Goal: Task Accomplishment & Management: Manage account settings

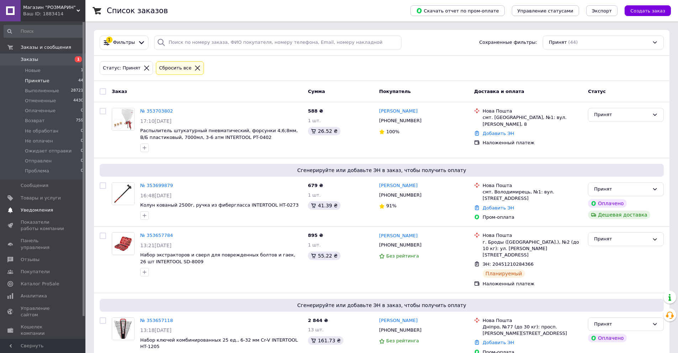
click at [36, 210] on span "Уведомления" at bounding box center [37, 210] width 32 height 6
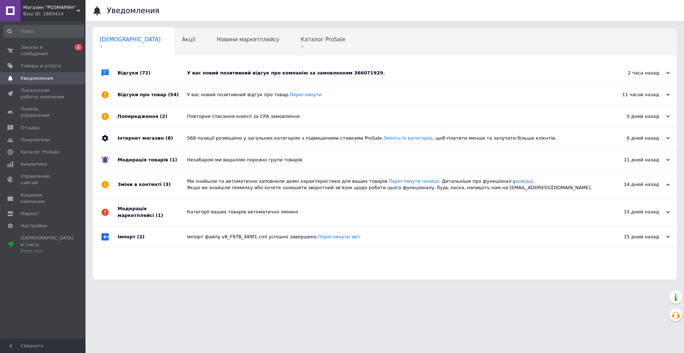
click at [149, 73] on div "Відгуки (72)" at bounding box center [151, 72] width 69 height 21
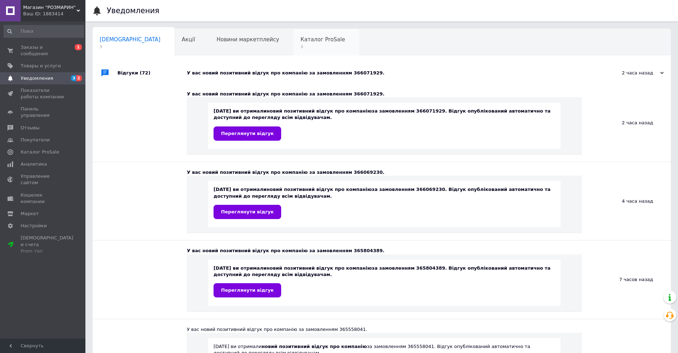
click at [300, 47] on span "3" at bounding box center [322, 46] width 45 height 5
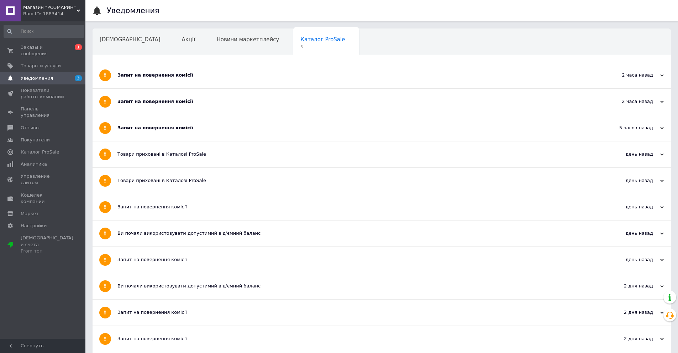
click at [163, 127] on div "Запит на повернення комісії" at bounding box center [354, 128] width 475 height 6
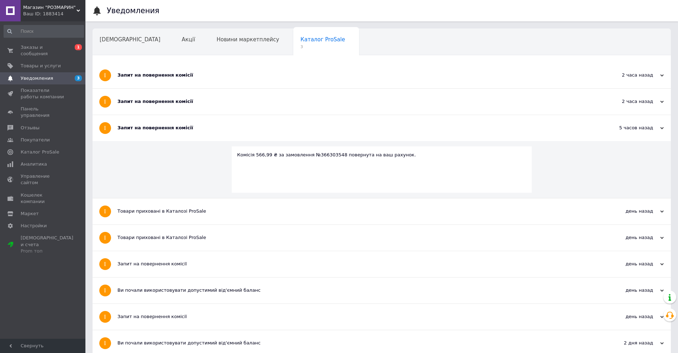
click at [318, 154] on div "Комісія 566,99 ₴ за замовлення №366303548 повернута на ваш рахунок." at bounding box center [381, 155] width 289 height 6
click at [168, 99] on div "Запит на повернення комісії" at bounding box center [354, 101] width 475 height 6
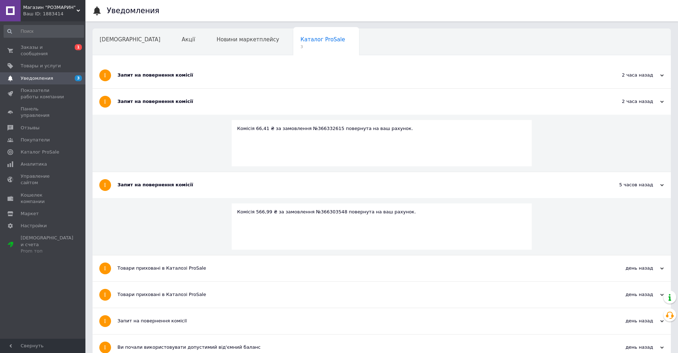
click at [322, 131] on div "Комісія 66,41 ₴ за замовлення №366332615 повернута на ваш рахунок." at bounding box center [381, 128] width 289 height 6
copy div "366332615"
click at [157, 73] on div "Запит на повернення комісії" at bounding box center [354, 75] width 475 height 6
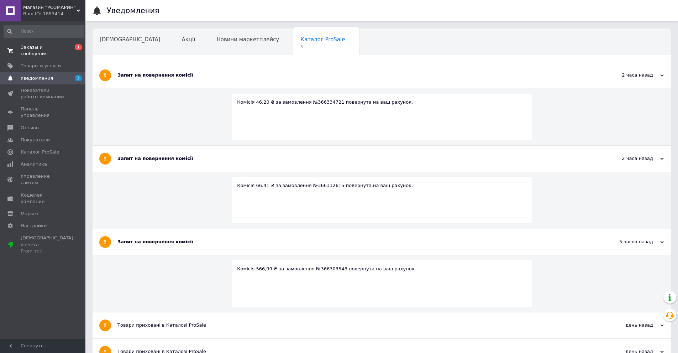
click at [46, 45] on span "Заказы и сообщения" at bounding box center [43, 50] width 45 height 13
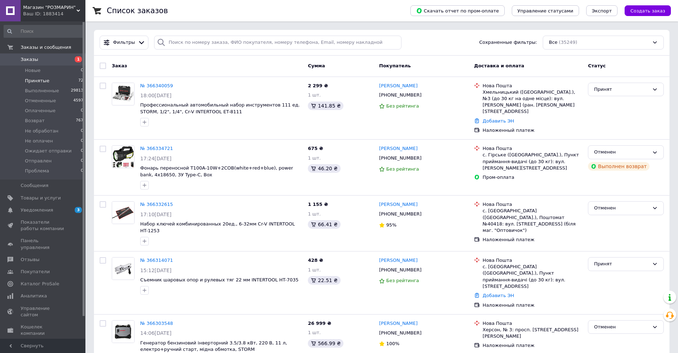
click at [40, 81] on span "Принятые" at bounding box center [37, 81] width 25 height 6
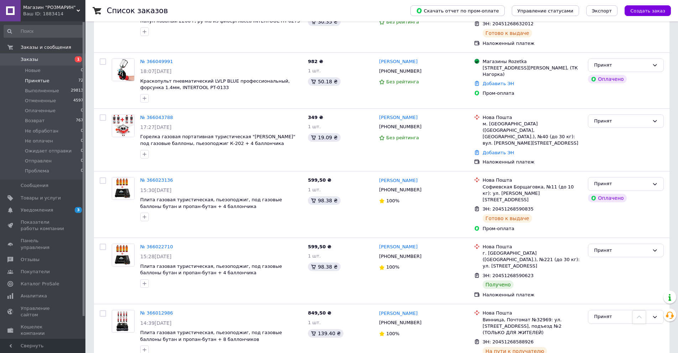
scroll to position [2647, 0]
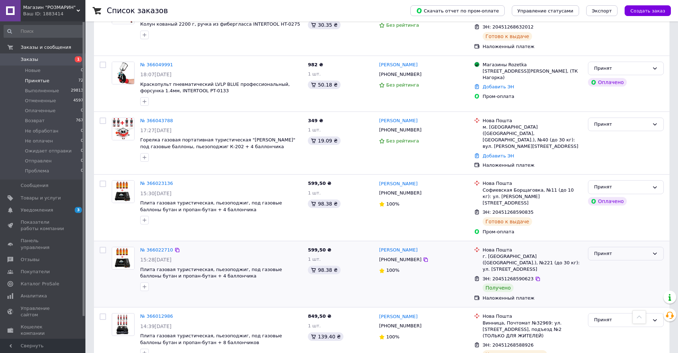
click at [635, 250] on div "Принят" at bounding box center [621, 253] width 55 height 7
click at [615, 262] on li "Выполнен" at bounding box center [626, 268] width 75 height 13
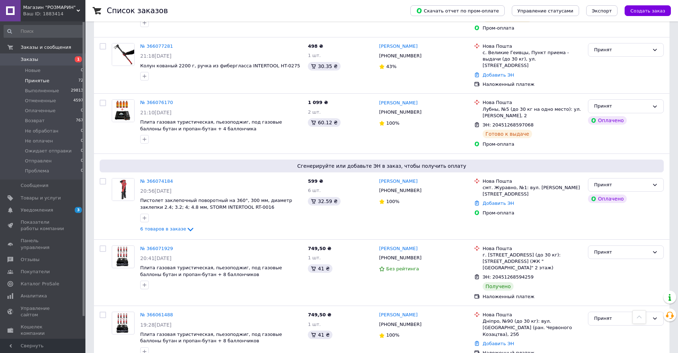
scroll to position [2006, 0]
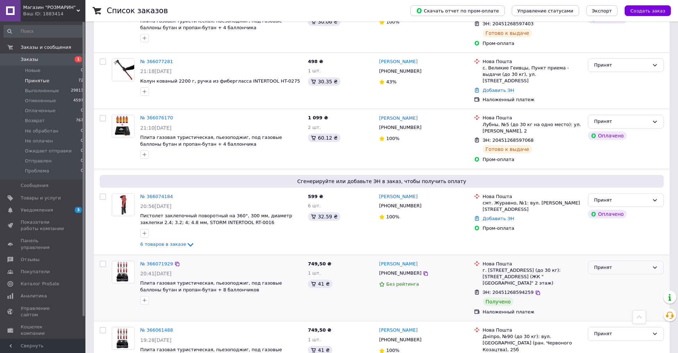
click at [628, 264] on div "Принят" at bounding box center [621, 267] width 55 height 7
click at [611, 276] on li "Выполнен" at bounding box center [626, 282] width 75 height 13
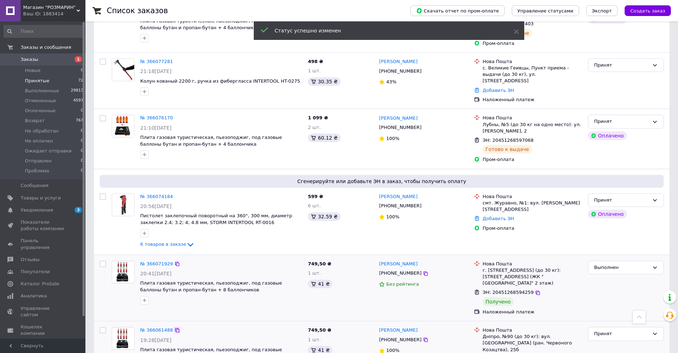
click at [174, 327] on icon at bounding box center [177, 330] width 6 height 6
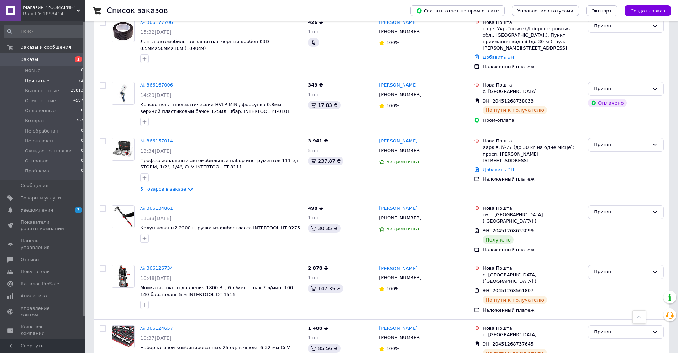
scroll to position [1330, 0]
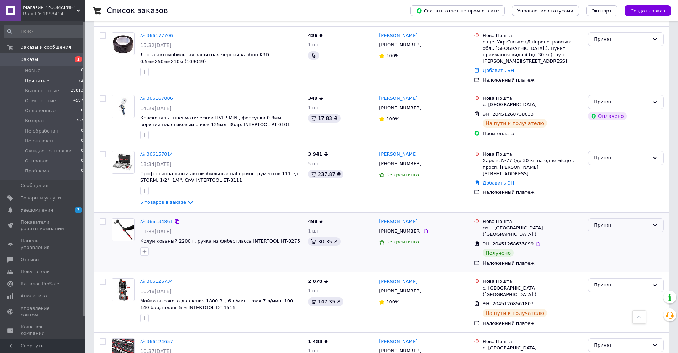
click at [620, 221] on div "Принят" at bounding box center [621, 224] width 55 height 7
click at [615, 234] on li "Выполнен" at bounding box center [626, 240] width 75 height 13
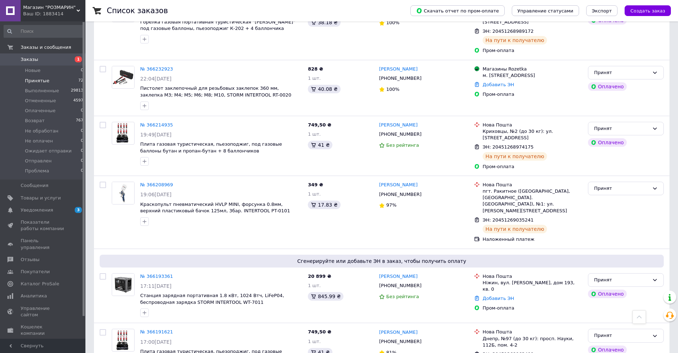
scroll to position [760, 0]
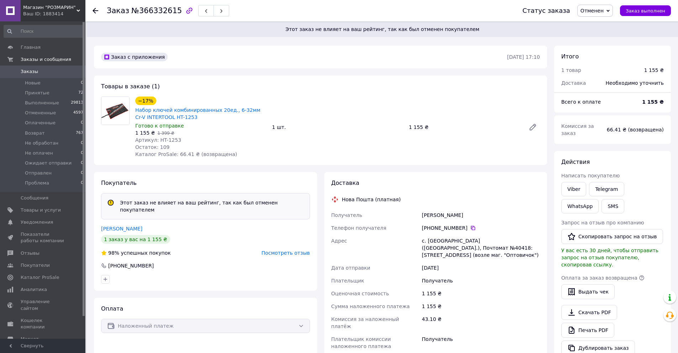
click at [34, 73] on span "Заказы" at bounding box center [29, 71] width 17 height 6
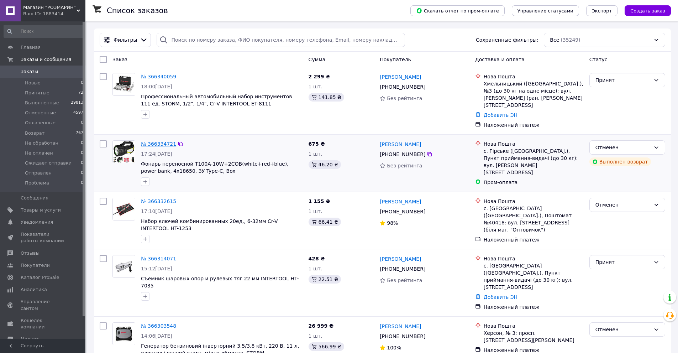
click at [160, 141] on link "№ 366334721" at bounding box center [158, 144] width 35 height 6
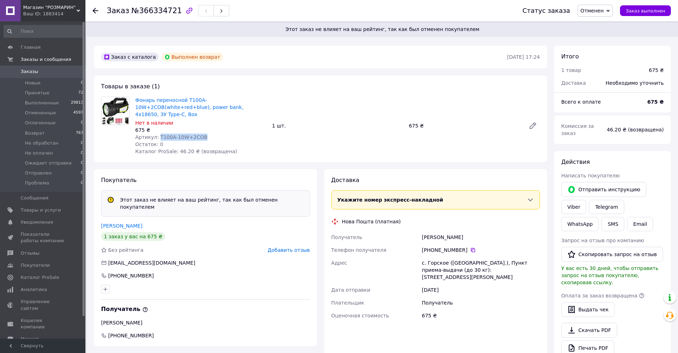
drag, startPoint x: 203, startPoint y: 131, endPoint x: 157, endPoint y: 131, distance: 45.9
click at [157, 134] on div "Артикул: T100A-10W+2COB" at bounding box center [200, 137] width 131 height 7
copy span "T100A-10W+2COB"
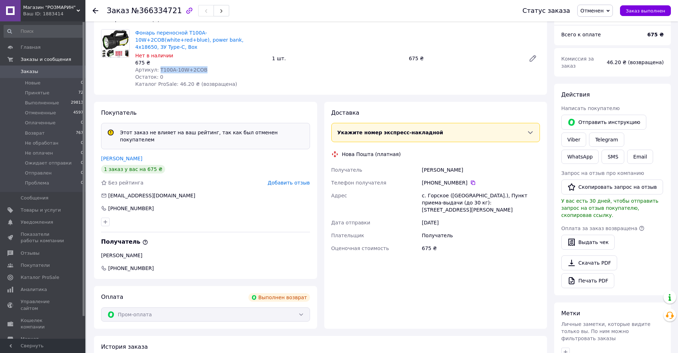
scroll to position [71, 0]
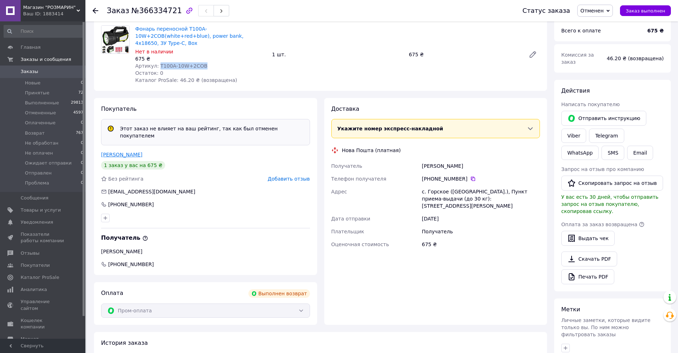
click at [123, 152] on link "надія яцишин" at bounding box center [121, 155] width 41 height 6
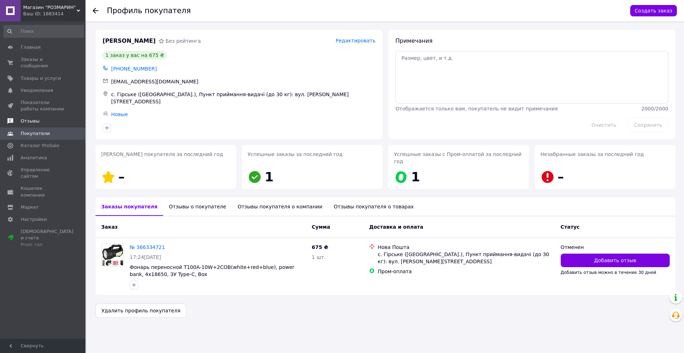
click at [31, 118] on span "Отзывы" at bounding box center [30, 121] width 19 height 6
